Goal: Information Seeking & Learning: Learn about a topic

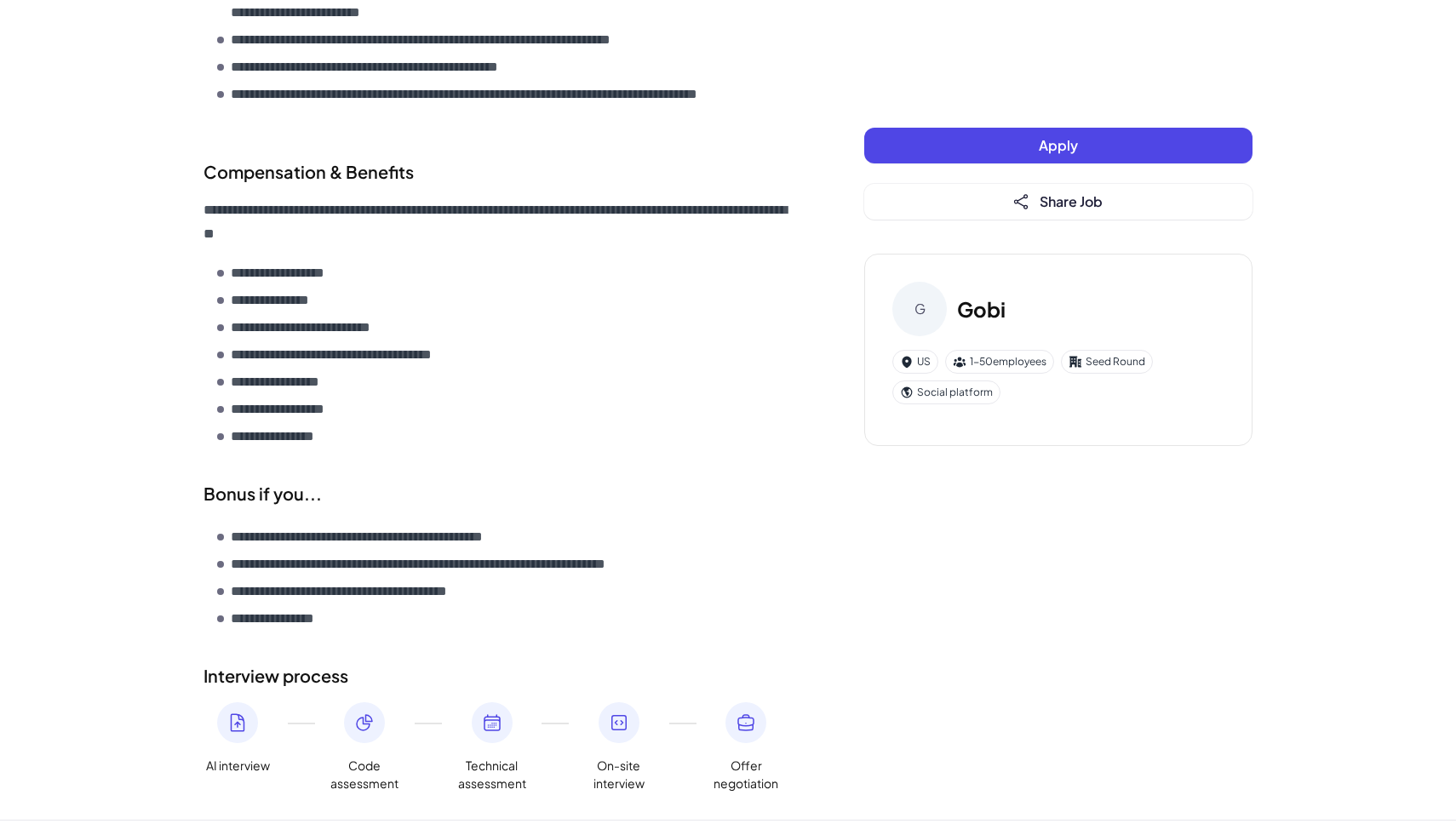
scroll to position [2086, 0]
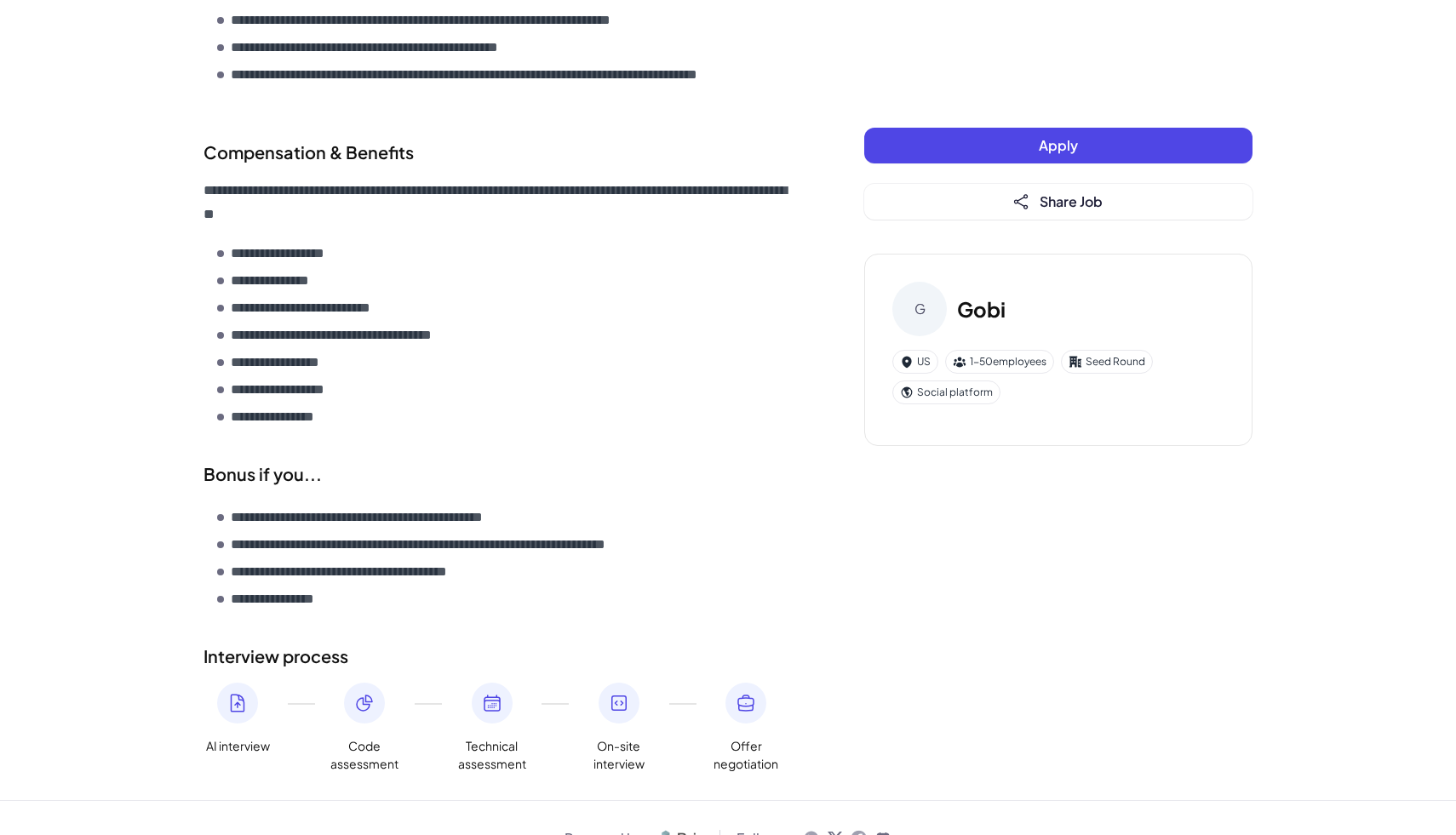
click at [618, 738] on span "On-site interview" at bounding box center [619, 755] width 68 height 35
click at [232, 693] on icon at bounding box center [237, 703] width 21 height 21
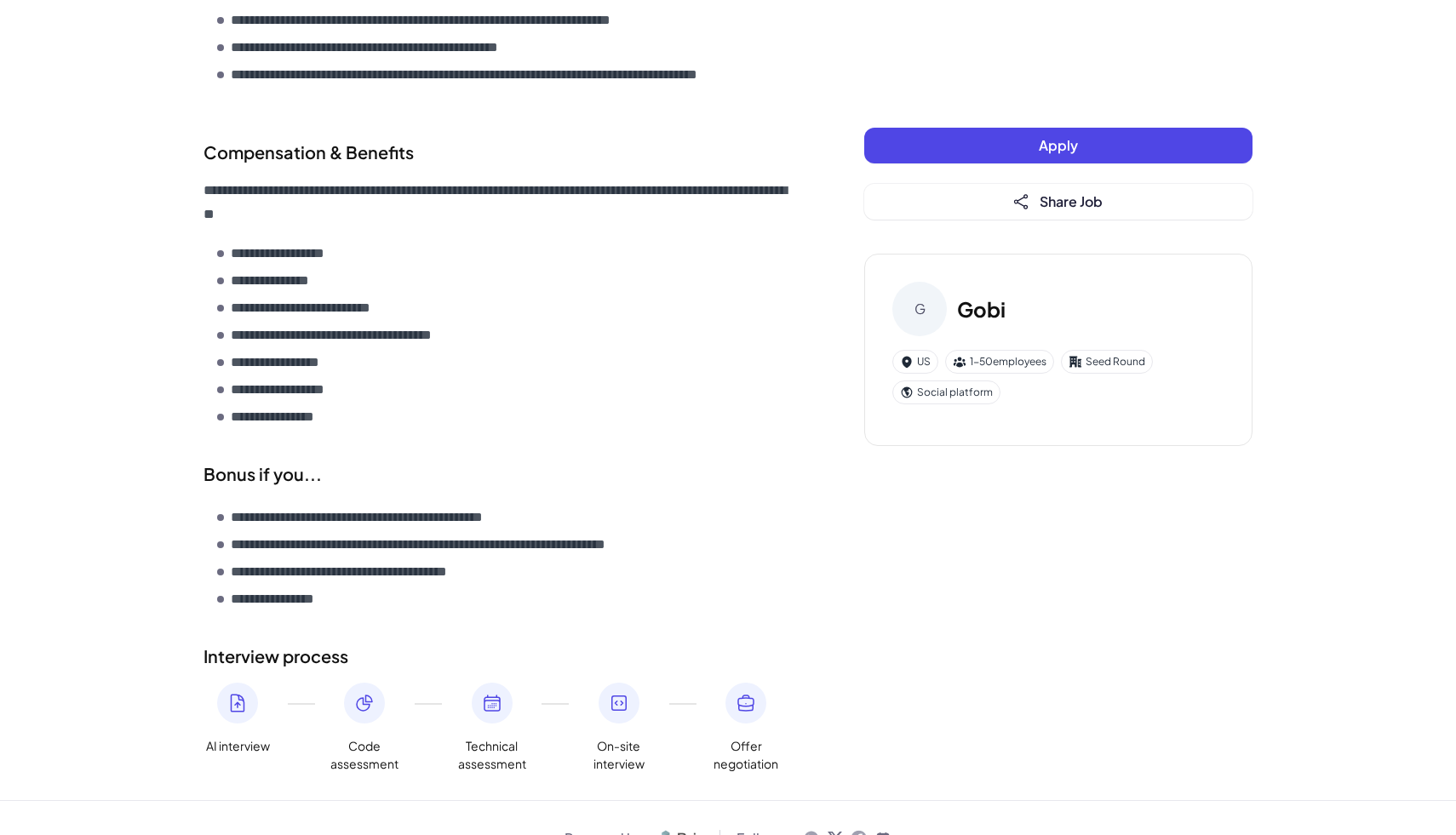
click at [235, 738] on span "AI interview" at bounding box center [237, 746] width 64 height 18
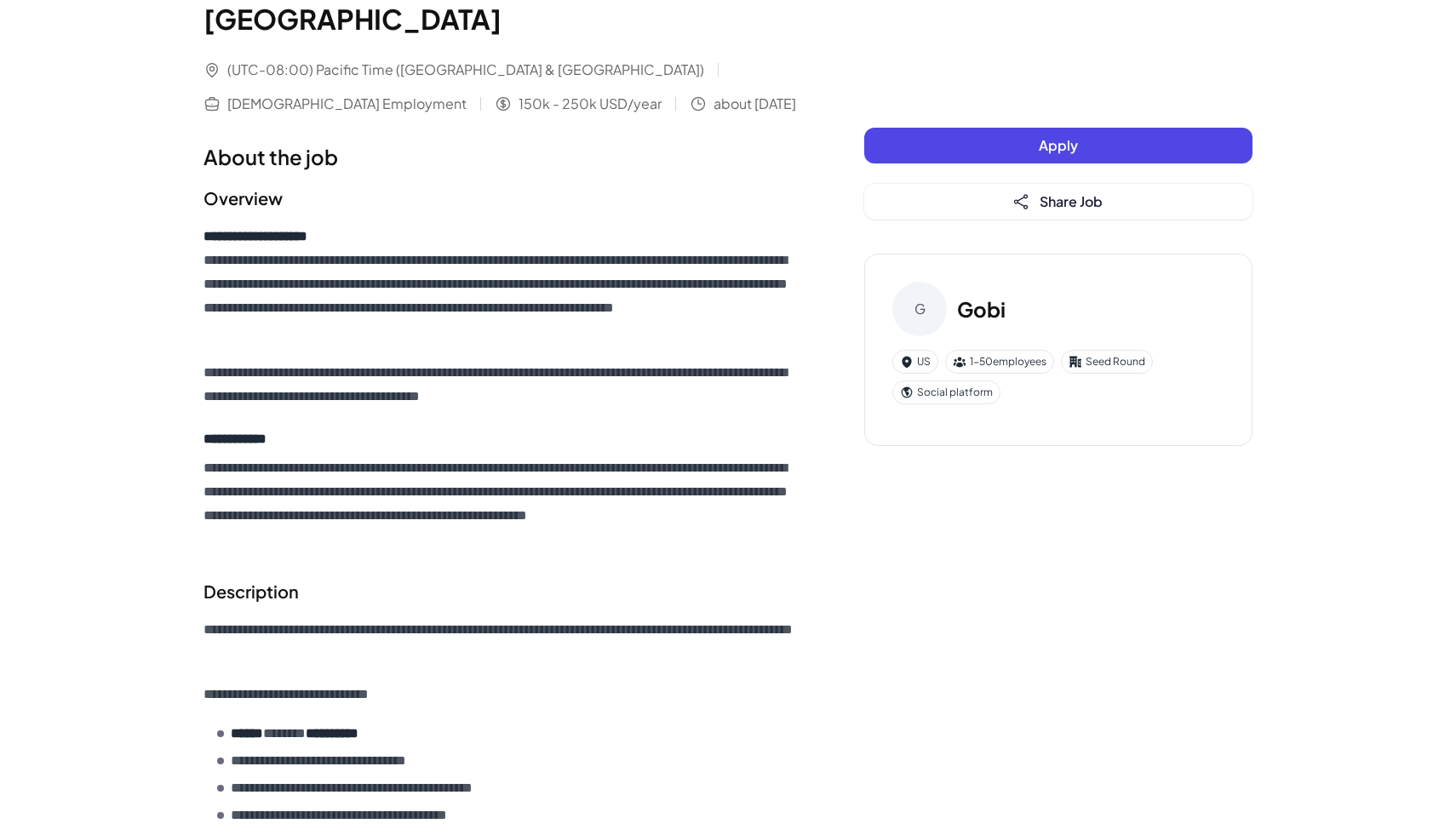
scroll to position [0, 0]
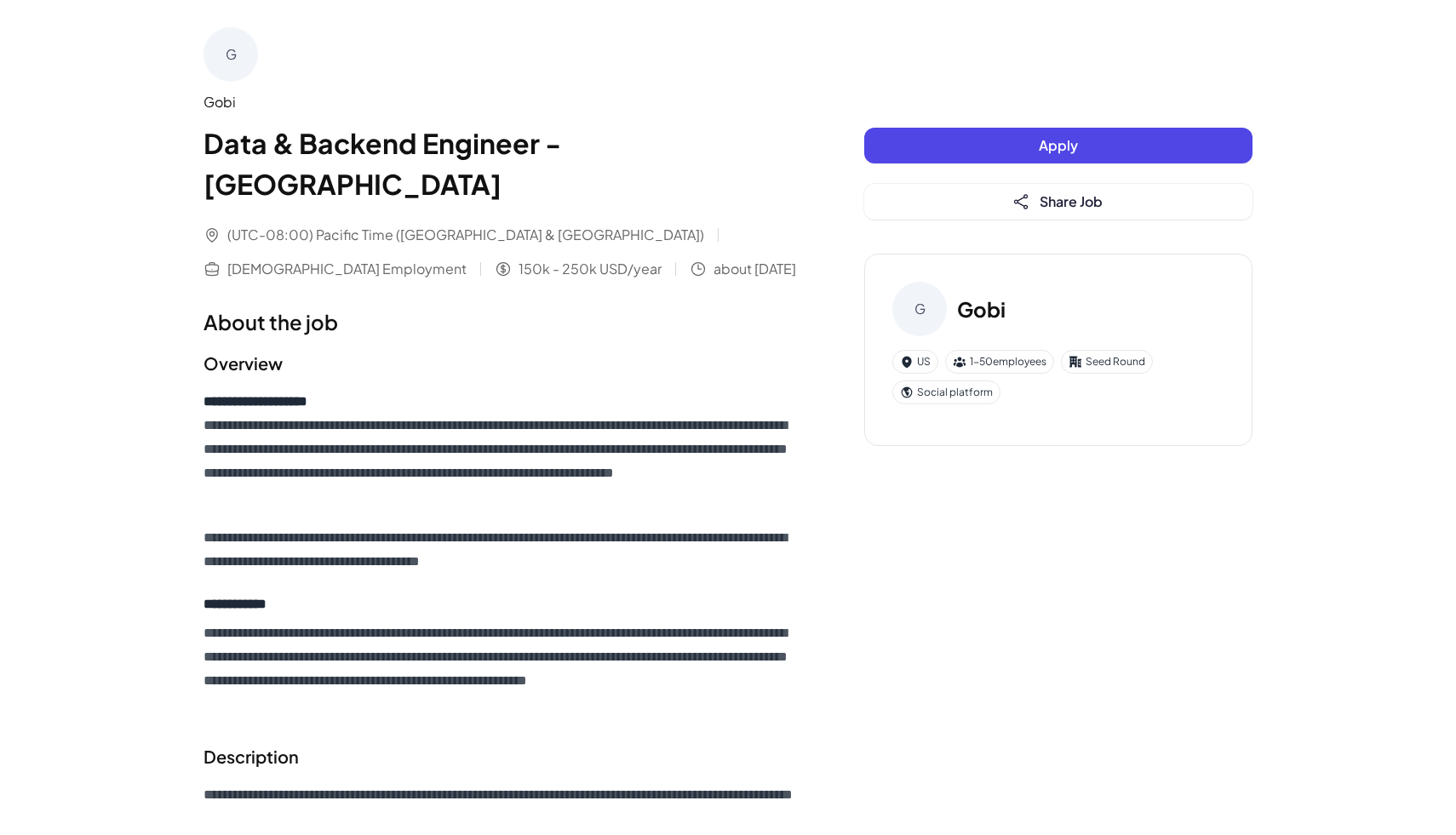
click at [985, 306] on h3 "Gobi" at bounding box center [981, 308] width 48 height 31
click at [927, 308] on div "G" at bounding box center [919, 308] width 54 height 54
click at [225, 98] on div "Gobi" at bounding box center [500, 101] width 593 height 21
click at [228, 65] on div "G" at bounding box center [231, 54] width 54 height 54
